Goal: Task Accomplishment & Management: Manage account settings

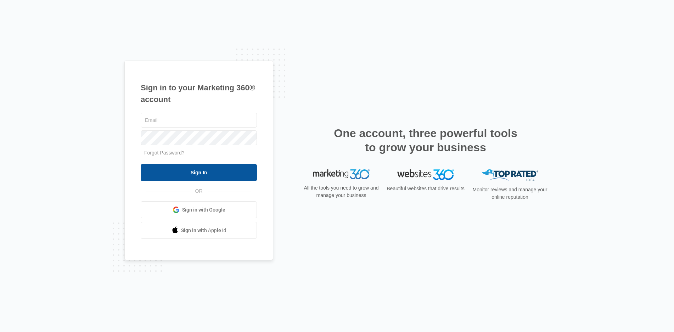
type input "[EMAIL_ADDRESS][DOMAIN_NAME]"
click at [196, 170] on input "Sign In" at bounding box center [199, 172] width 116 height 17
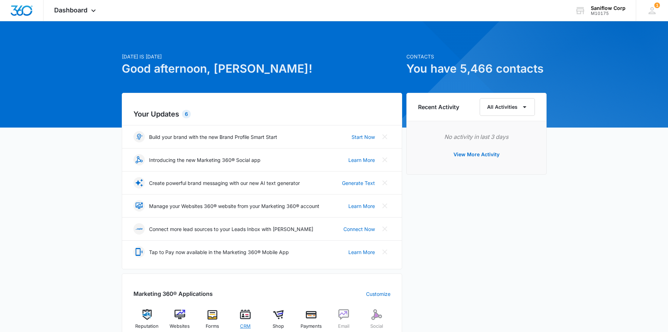
click at [243, 316] on img at bounding box center [245, 314] width 11 height 11
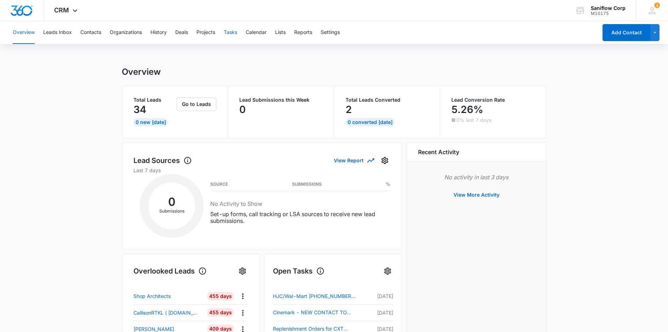
click at [232, 31] on button "Tasks" at bounding box center [230, 32] width 13 height 23
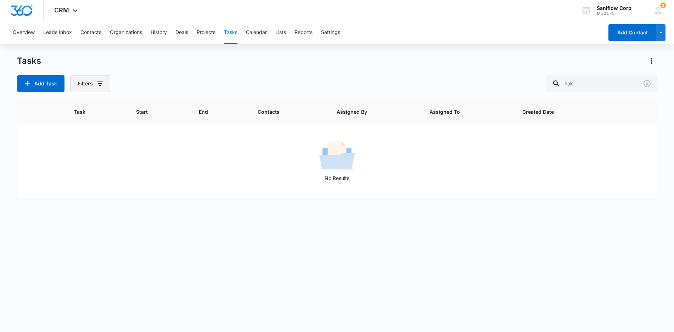
click at [89, 81] on button "Filters" at bounding box center [90, 83] width 40 height 17
click at [112, 157] on label "Incomplete" at bounding box center [118, 156] width 81 height 7
click at [79, 157] on input "Incomplete" at bounding box center [78, 157] width 0 height 0
click at [131, 129] on div "Assigned To" at bounding box center [118, 127] width 81 height 11
click at [139, 127] on div "Assigned To" at bounding box center [118, 127] width 81 height 11
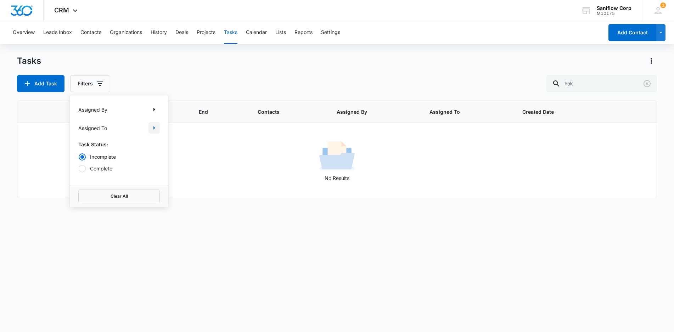
click at [157, 129] on icon "Show Assigned To filters" at bounding box center [154, 128] width 9 height 9
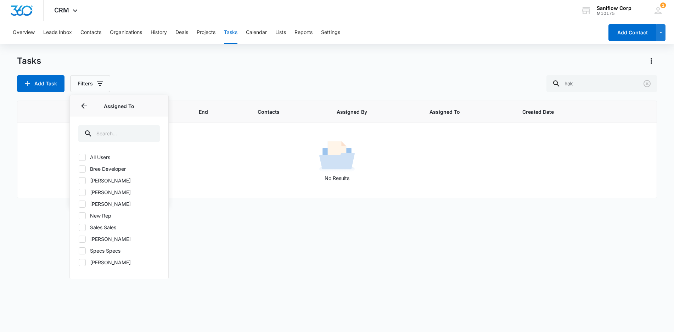
click at [86, 156] on label "All Users" at bounding box center [118, 156] width 81 height 7
click at [79, 157] on input "All Users" at bounding box center [78, 157] width 0 height 0
checkbox input "true"
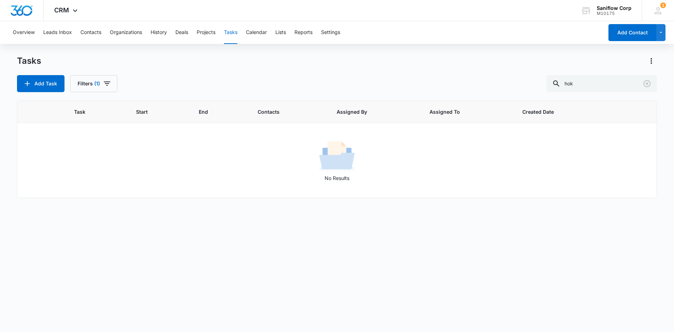
click at [412, 56] on div "Tasks" at bounding box center [337, 60] width 640 height 11
click at [113, 80] on button "Filters (1)" at bounding box center [93, 83] width 47 height 17
click at [125, 109] on div "Assigned By" at bounding box center [118, 109] width 81 height 11
click at [102, 163] on div "Incomplete Complete" at bounding box center [118, 162] width 81 height 19
click at [97, 167] on label "Complete" at bounding box center [118, 168] width 81 height 7
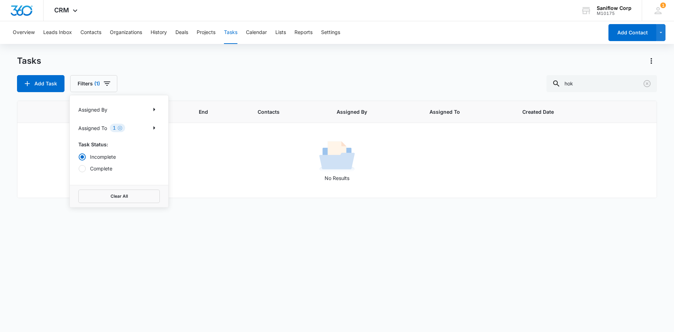
click at [79, 168] on input "Complete" at bounding box center [78, 168] width 0 height 0
radio input "false"
radio input "true"
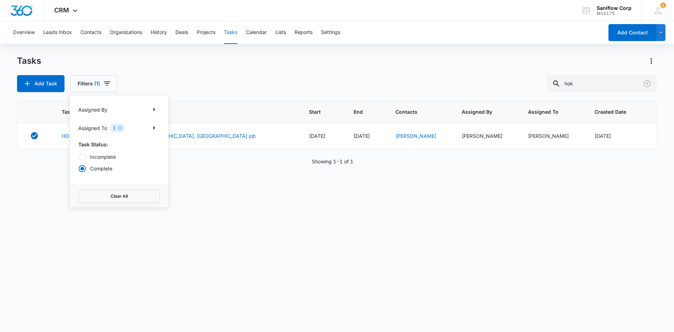
drag, startPoint x: 106, startPoint y: 157, endPoint x: 141, endPoint y: 150, distance: 35.4
click at [106, 157] on label "Incomplete" at bounding box center [118, 156] width 81 height 7
click at [79, 157] on input "Incomplete" at bounding box center [78, 157] width 0 height 0
radio input "true"
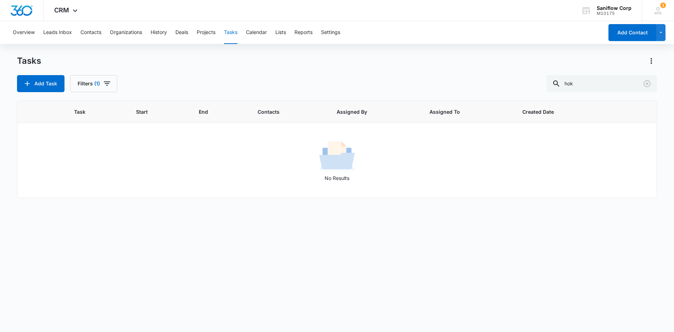
click at [496, 84] on div "Add Task Filters (1) hok" at bounding box center [337, 83] width 640 height 17
click at [101, 97] on div "Tasks Add Task Filters (1) hok Task Start End Contacts Assigned By Assigned To …" at bounding box center [337, 193] width 640 height 276
drag, startPoint x: 98, startPoint y: 78, endPoint x: 97, endPoint y: 85, distance: 7.1
click at [98, 78] on button "Filters (1)" at bounding box center [93, 83] width 47 height 17
click at [121, 126] on icon "Clear" at bounding box center [119, 127] width 5 height 5
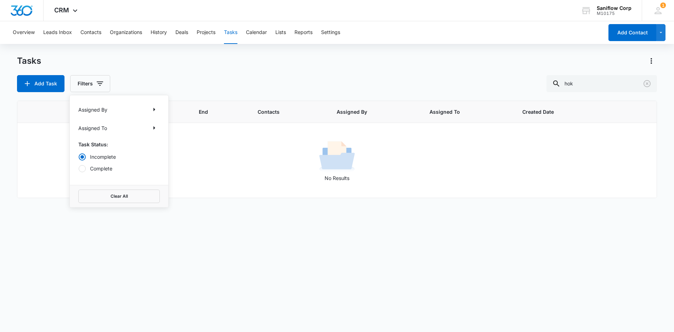
click at [453, 76] on div "Add Task Filters Assigned By Assigned To Task Status: Incomplete Complete Clear…" at bounding box center [337, 83] width 640 height 17
click at [585, 81] on input "hok" at bounding box center [601, 83] width 111 height 17
click at [586, 81] on input "hok" at bounding box center [601, 83] width 111 height 17
drag, startPoint x: 446, startPoint y: 97, endPoint x: 430, endPoint y: 96, distance: 15.6
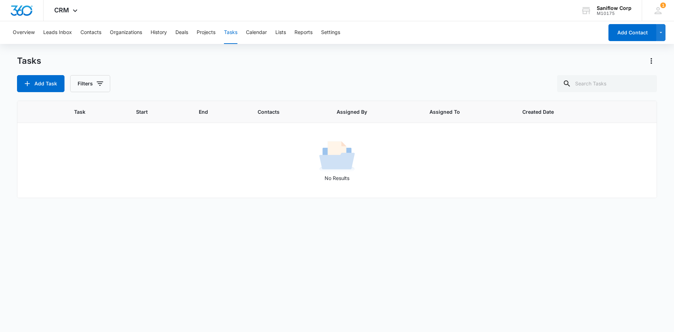
click at [446, 97] on div "Tasks Add Task Filters Task Start End Contacts Assigned By Assigned To Created …" at bounding box center [337, 193] width 640 height 276
click at [409, 83] on div "Add Task Filters" at bounding box center [337, 83] width 640 height 17
click at [97, 89] on button "Filters" at bounding box center [90, 83] width 40 height 17
click at [106, 126] on p "Assigned To" at bounding box center [92, 127] width 29 height 7
click at [157, 129] on icon "Show Assigned To filters" at bounding box center [154, 128] width 9 height 9
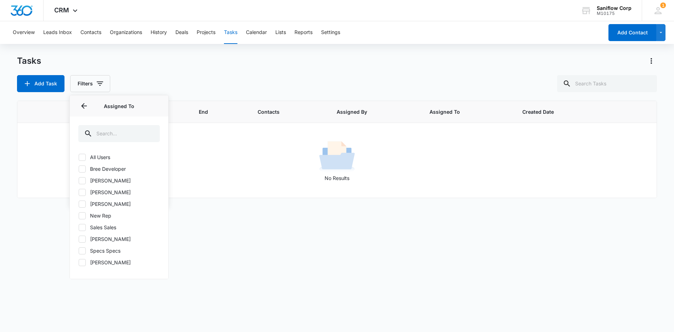
drag, startPoint x: 102, startPoint y: 154, endPoint x: 116, endPoint y: 143, distance: 17.9
click at [102, 154] on label "All Users" at bounding box center [118, 156] width 81 height 7
click at [79, 157] on input "All Users" at bounding box center [78, 157] width 0 height 0
checkbox input "true"
drag, startPoint x: 262, startPoint y: 86, endPoint x: 282, endPoint y: 86, distance: 20.2
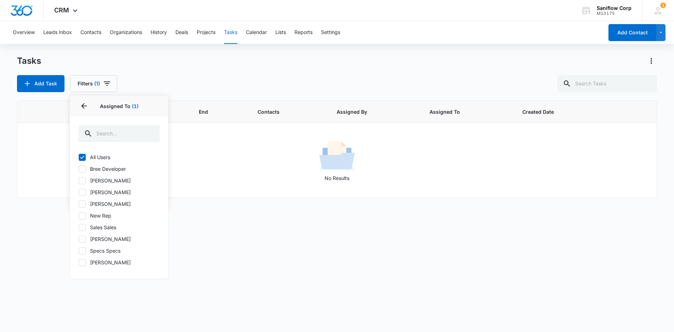
click at [262, 86] on div "Add Task Filters (1) Assigned By Assigned To 1 Assigned To (1) All Users [PERSO…" at bounding box center [337, 83] width 640 height 17
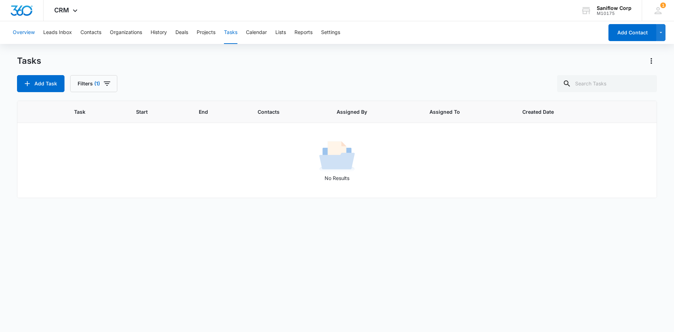
click at [27, 34] on button "Overview" at bounding box center [24, 32] width 22 height 23
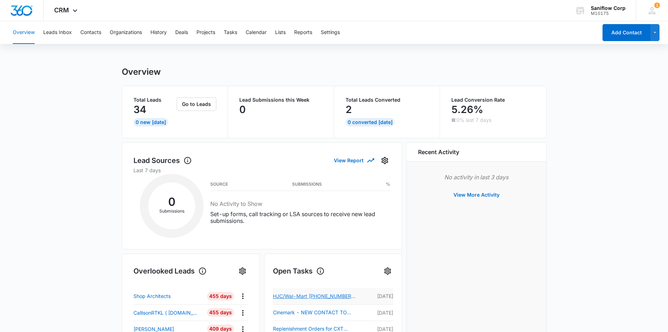
click at [314, 298] on link "HJC/Wal-Mart [PHONE_NUMBER] -- [PERSON_NAME] FORECAST Update" at bounding box center [314, 296] width 83 height 9
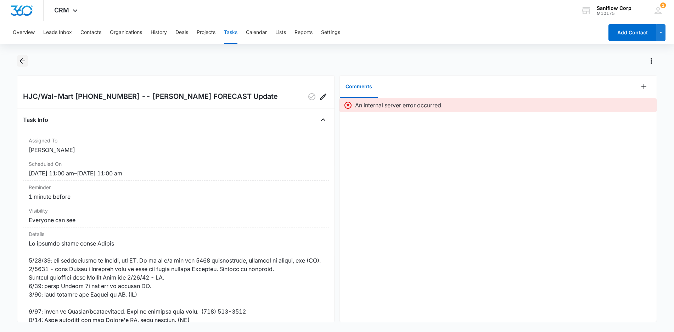
click at [22, 62] on icon "Back" at bounding box center [22, 61] width 9 height 9
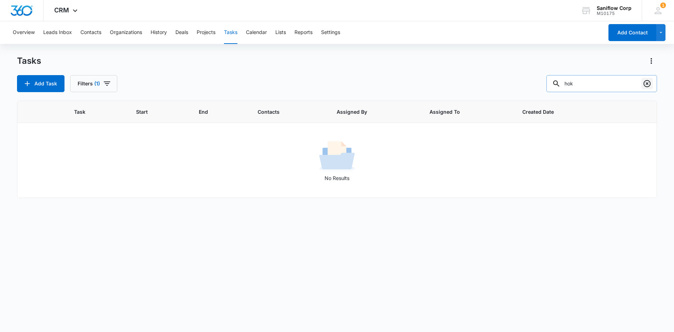
click at [646, 85] on icon "Clear" at bounding box center [646, 83] width 9 height 9
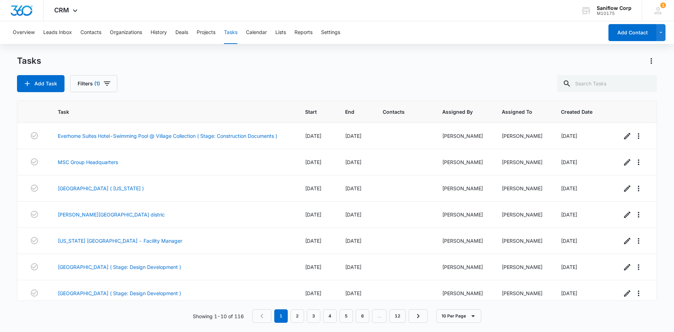
click at [298, 79] on div "Add Task Filters (1)" at bounding box center [337, 83] width 640 height 17
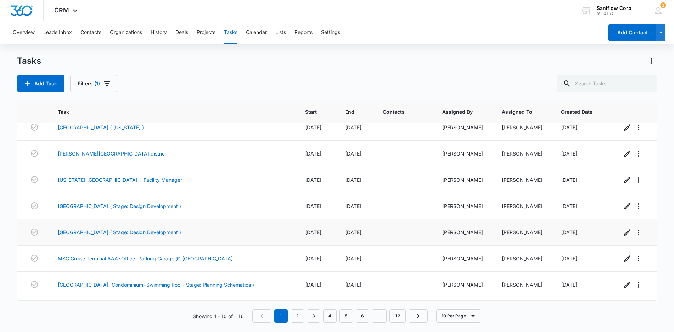
scroll to position [84, 0]
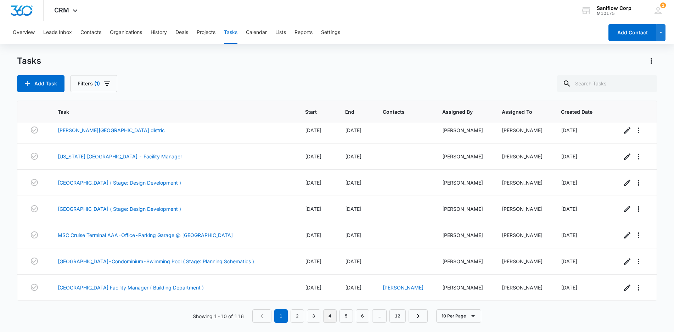
click at [326, 317] on link "4" at bounding box center [329, 315] width 13 height 13
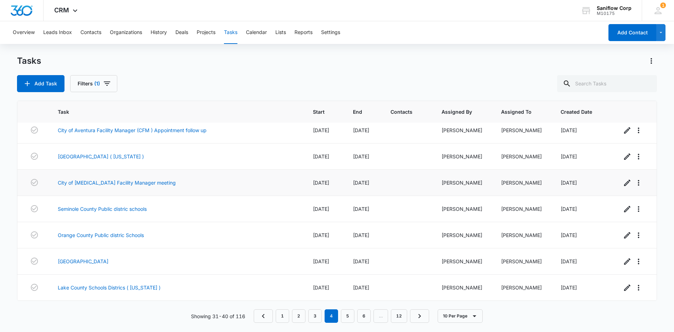
scroll to position [90, 0]
click at [364, 318] on link "6" at bounding box center [363, 315] width 13 height 13
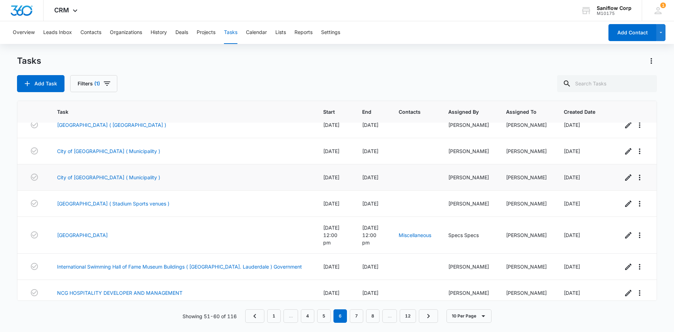
scroll to position [87, 0]
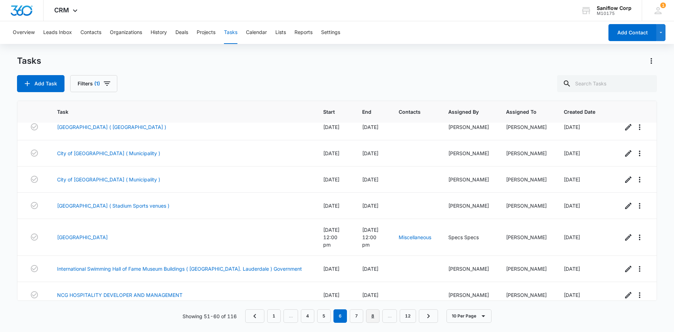
click at [372, 316] on link "8" at bounding box center [372, 315] width 13 height 13
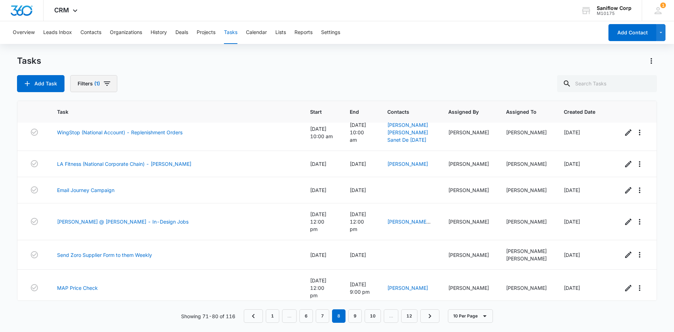
click at [104, 87] on icon "button" at bounding box center [107, 83] width 9 height 9
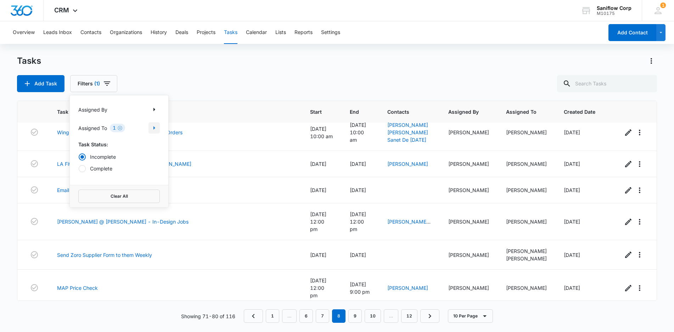
click at [154, 129] on icon "Show Assigned To filters" at bounding box center [154, 128] width 9 height 9
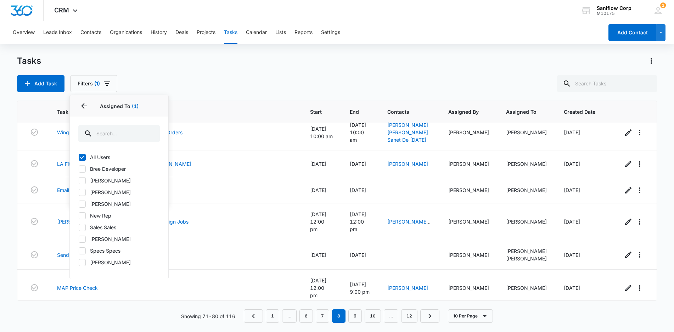
click at [81, 156] on icon at bounding box center [82, 157] width 6 height 6
click at [79, 157] on input "All Users" at bounding box center [78, 157] width 0 height 0
checkbox input "false"
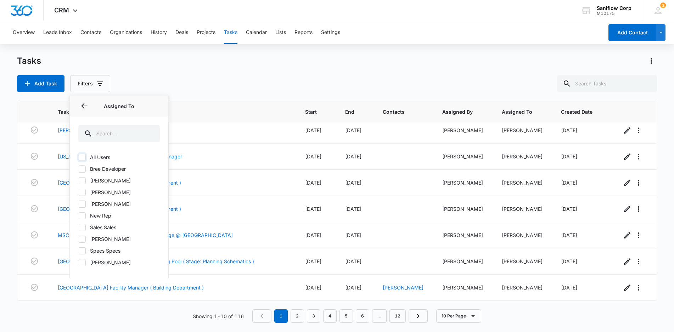
scroll to position [84, 0]
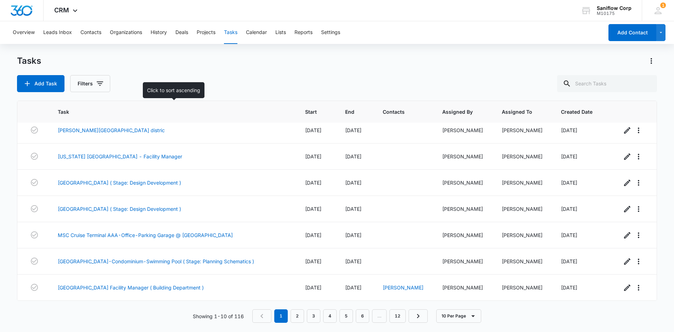
click at [229, 103] on th "Task" at bounding box center [172, 112] width 247 height 22
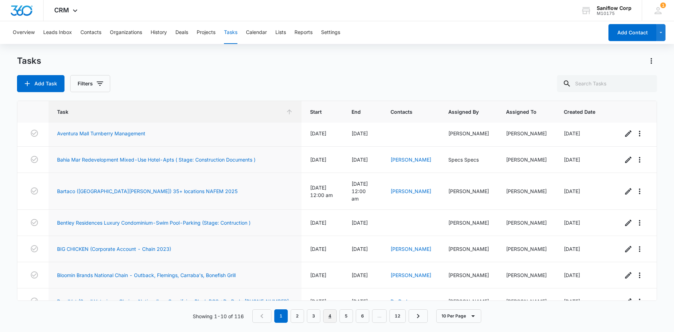
click at [325, 318] on link "4" at bounding box center [329, 315] width 13 height 13
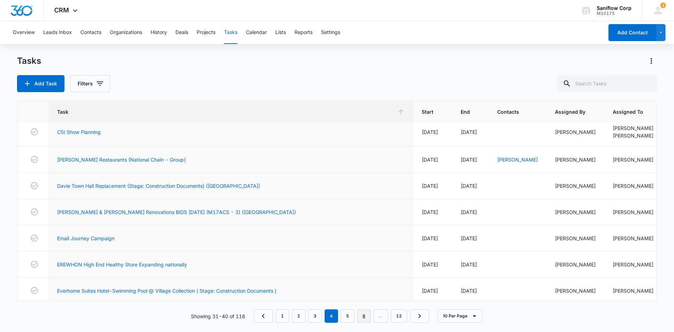
click at [368, 316] on link "6" at bounding box center [363, 315] width 13 height 13
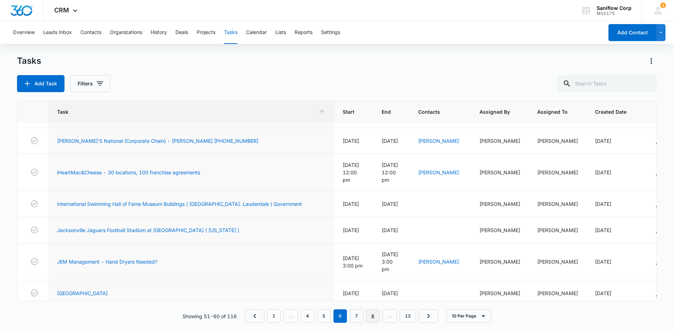
click at [373, 320] on link "8" at bounding box center [372, 315] width 13 height 13
